Goal: Navigation & Orientation: Find specific page/section

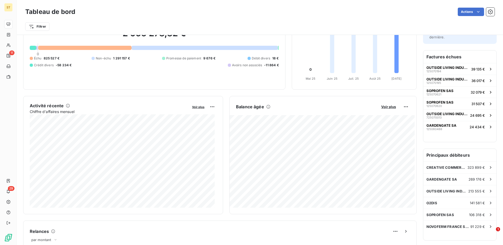
scroll to position [53, 0]
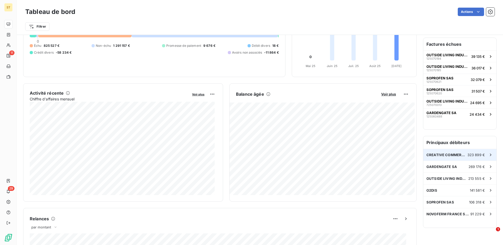
click at [461, 155] on span "CREATIVE COMMERCE PARTNERS" at bounding box center [447, 155] width 41 height 4
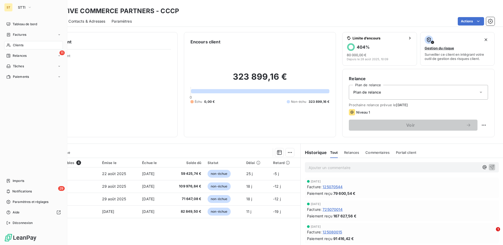
click at [19, 19] on div "ST STTI Tableau de bord Factures Clients 11 Relances Tâches Paiements Imports 2…" at bounding box center [33, 122] width 67 height 245
click at [18, 22] on span "Tableau de bord" at bounding box center [25, 24] width 24 height 5
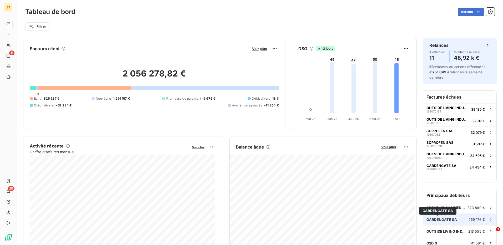
click at [442, 221] on span "GARDENGATE SA" at bounding box center [442, 220] width 31 height 4
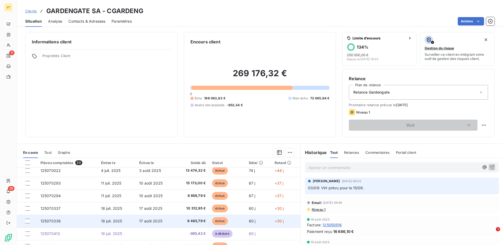
scroll to position [105, 0]
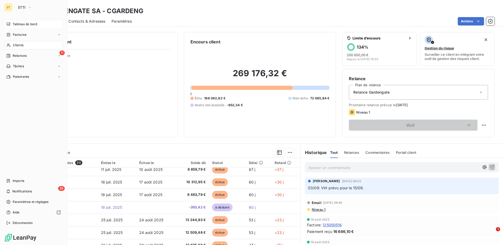
click at [28, 23] on span "Tableau de bord" at bounding box center [25, 24] width 24 height 5
